Goal: Information Seeking & Learning: Compare options

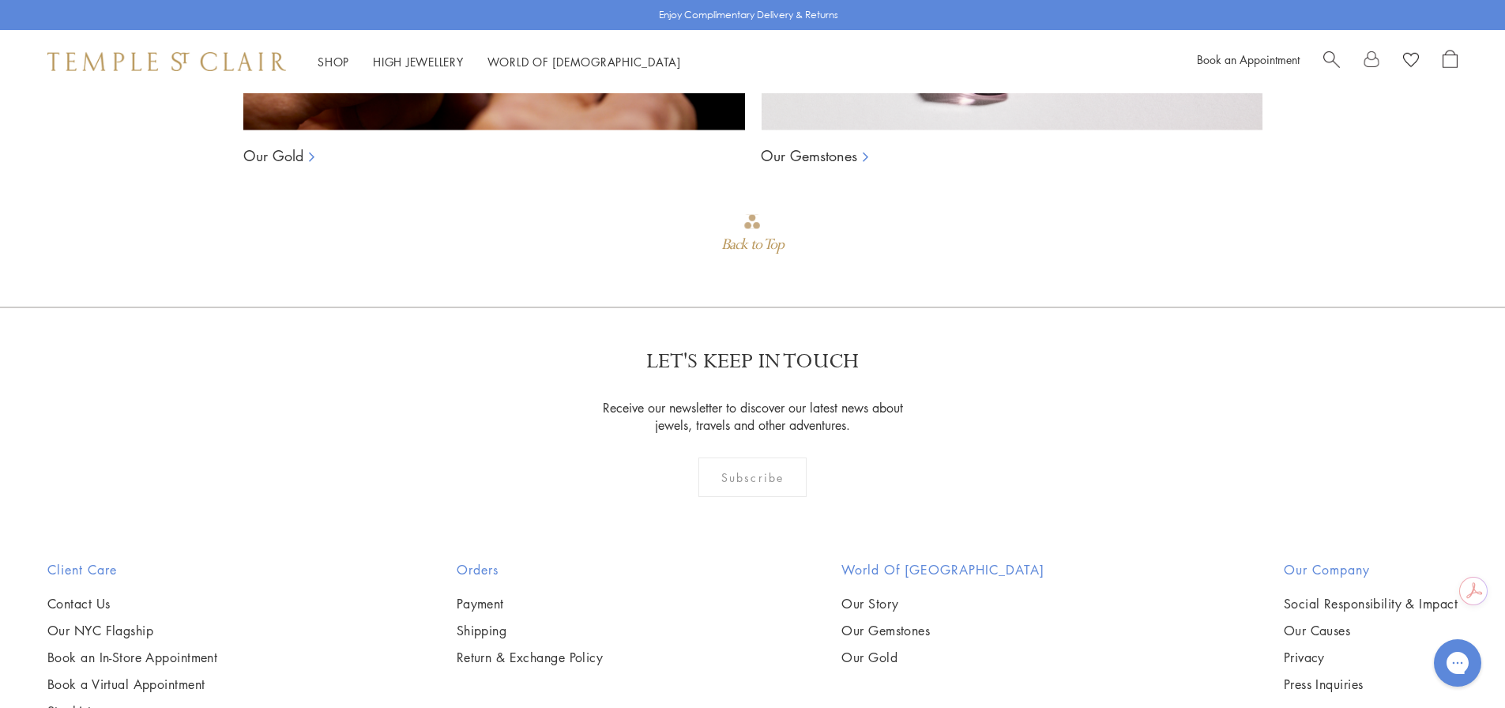
scroll to position [1673, 0]
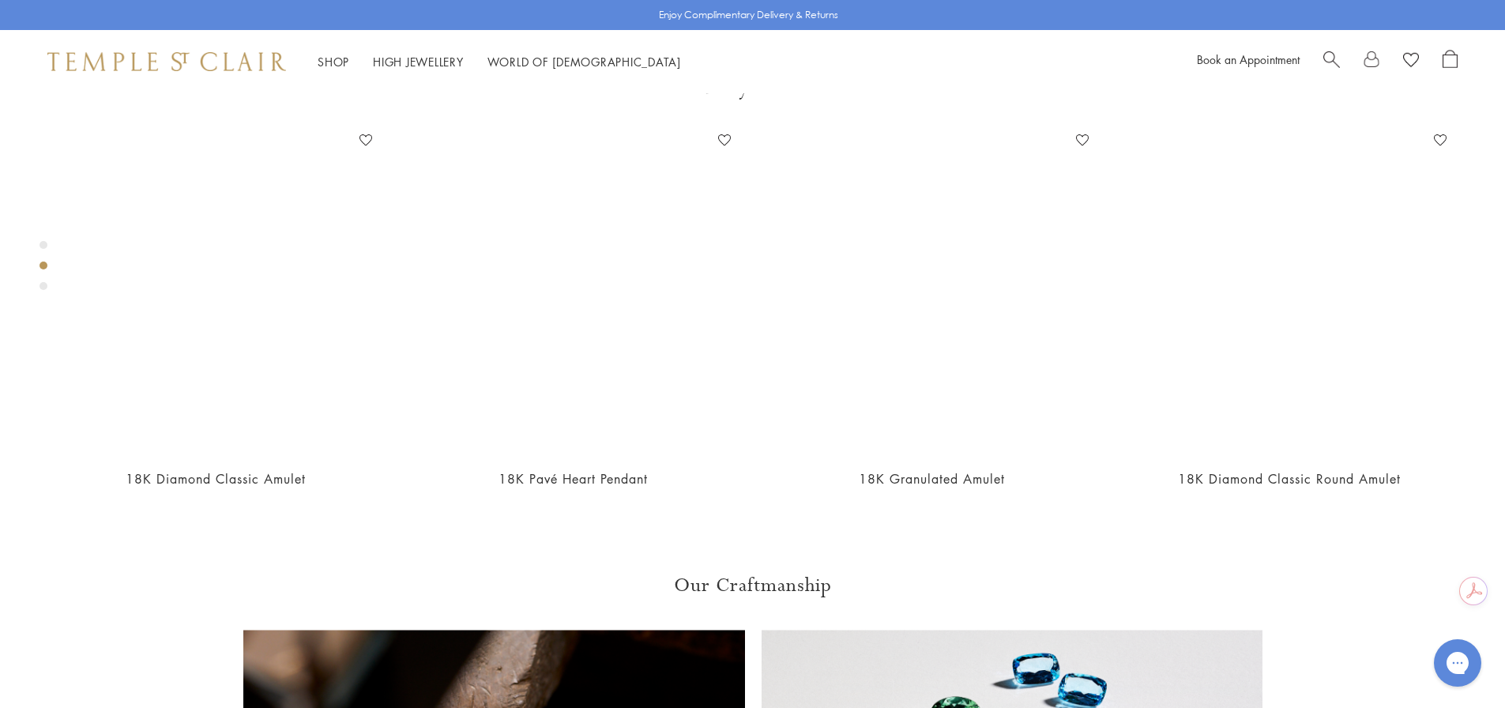
scroll to position [883, 0]
